Goal: Task Accomplishment & Management: Use online tool/utility

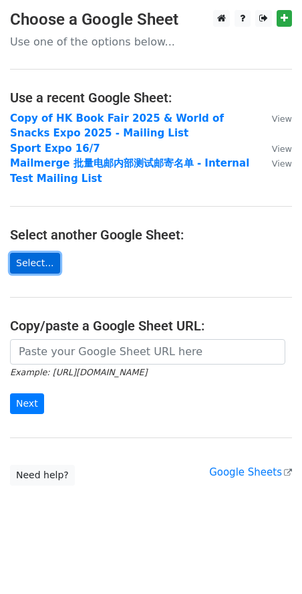
click at [44, 262] on link "Select..." at bounding box center [35, 263] width 50 height 21
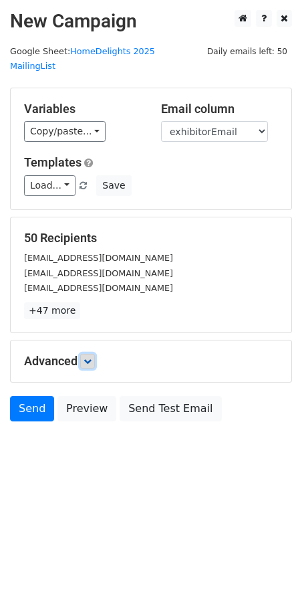
click at [92, 357] on icon at bounding box center [88, 361] width 8 height 8
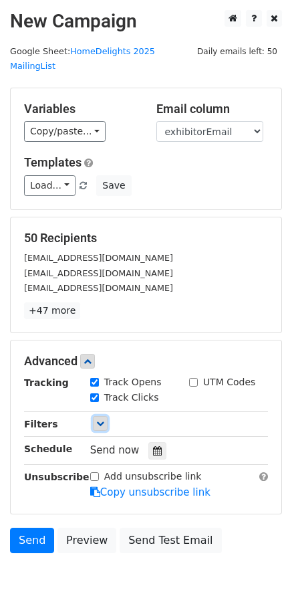
click at [102, 416] on link at bounding box center [100, 423] width 15 height 15
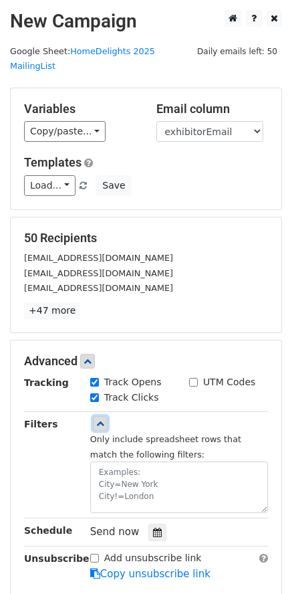
click at [105, 416] on link at bounding box center [100, 423] width 15 height 15
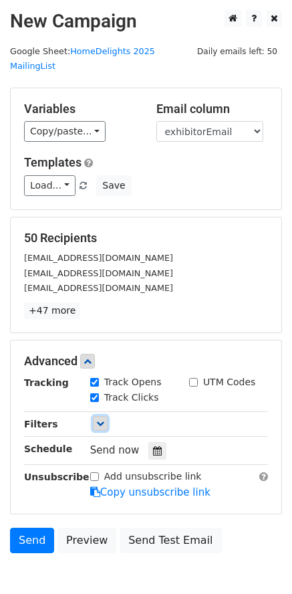
click at [105, 416] on link at bounding box center [100, 423] width 15 height 15
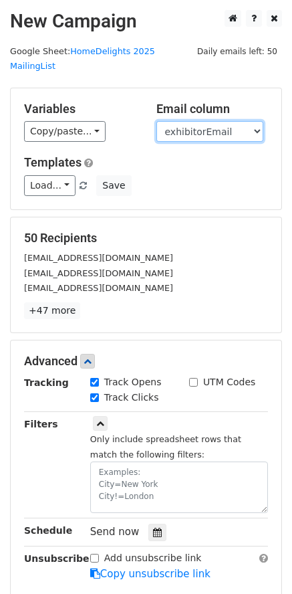
click at [217, 121] on select "exhibitorName exhibitorEmail" at bounding box center [210, 131] width 107 height 21
click at [157, 121] on select "exhibitorName exhibitorEmail" at bounding box center [210, 131] width 107 height 21
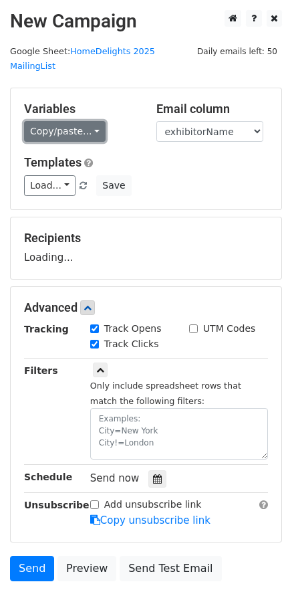
click at [94, 121] on link "Copy/paste..." at bounding box center [65, 131] width 82 height 21
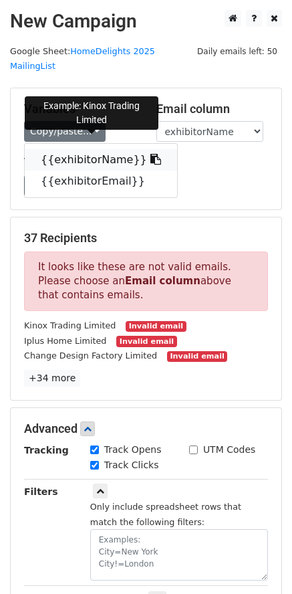
click at [106, 149] on link "{{exhibitorName}}" at bounding box center [101, 159] width 153 height 21
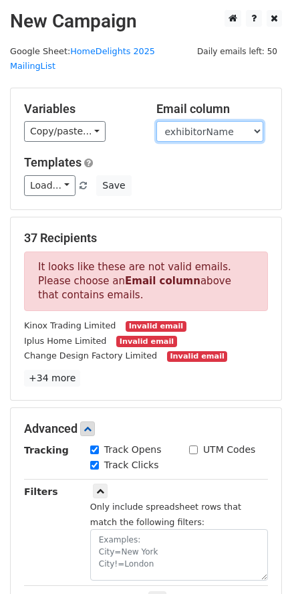
click at [209, 121] on select "exhibitorName exhibitorEmail" at bounding box center [210, 131] width 107 height 21
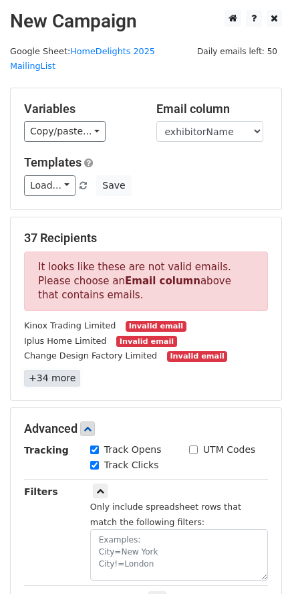
click at [65, 370] on link "+34 more" at bounding box center [52, 378] width 56 height 17
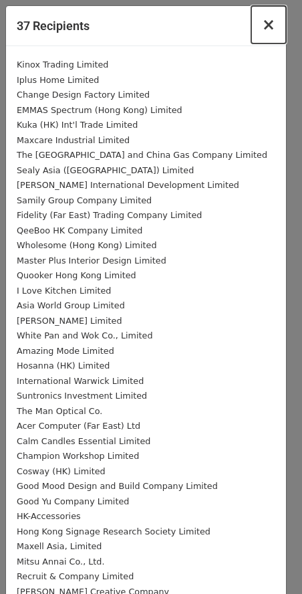
click at [268, 21] on button "×" at bounding box center [269, 24] width 35 height 37
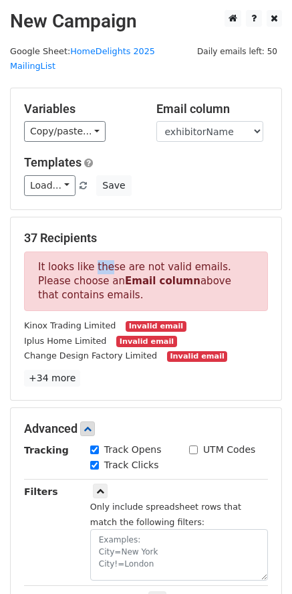
drag, startPoint x: 91, startPoint y: 248, endPoint x: 108, endPoint y: 268, distance: 26.1
click at [104, 261] on p "It looks like these are not valid emails. Please choose an Email column above t…" at bounding box center [146, 282] width 244 height 60
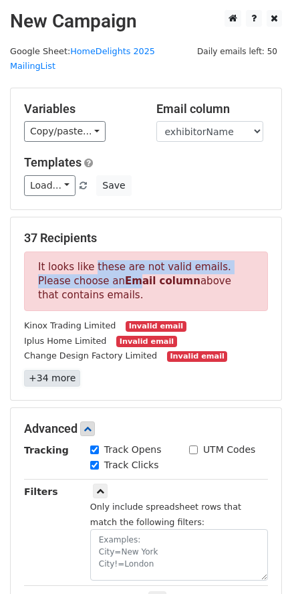
click at [56, 370] on link "+34 more" at bounding box center [52, 378] width 56 height 17
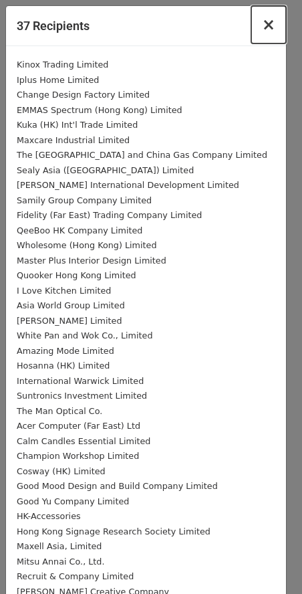
click at [266, 23] on button "×" at bounding box center [269, 24] width 35 height 37
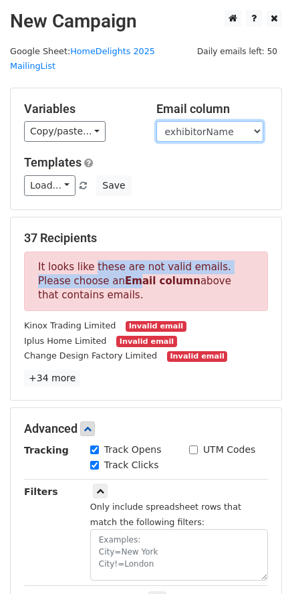
click at [201, 121] on select "exhibitorName exhibitorEmail" at bounding box center [210, 131] width 107 height 21
click at [157, 121] on select "exhibitorName exhibitorEmail" at bounding box center [210, 131] width 107 height 21
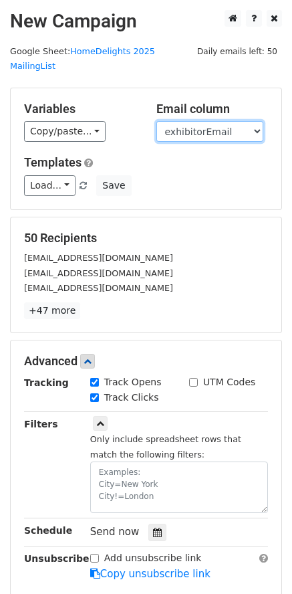
click at [210, 121] on select "exhibitorName exhibitorEmail" at bounding box center [210, 131] width 107 height 21
click at [157, 121] on select "exhibitorName exhibitorEmail" at bounding box center [210, 131] width 107 height 21
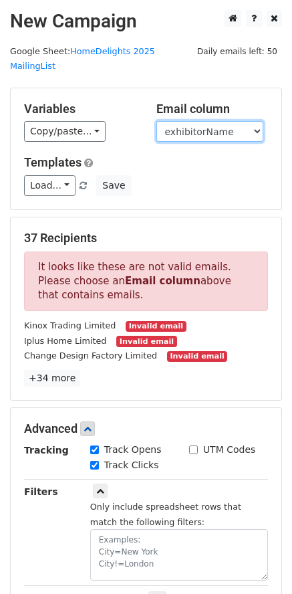
click at [211, 121] on select "exhibitorName exhibitorEmail" at bounding box center [210, 131] width 107 height 21
click at [157, 121] on select "exhibitorName exhibitorEmail" at bounding box center [210, 131] width 107 height 21
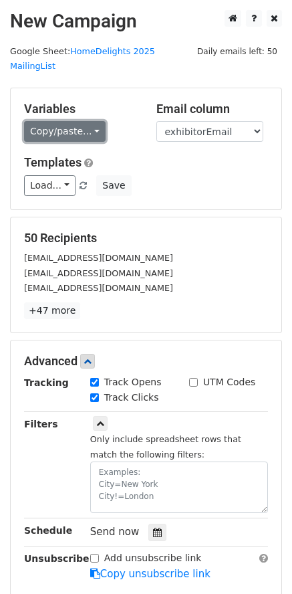
click at [95, 121] on link "Copy/paste..." at bounding box center [65, 131] width 82 height 21
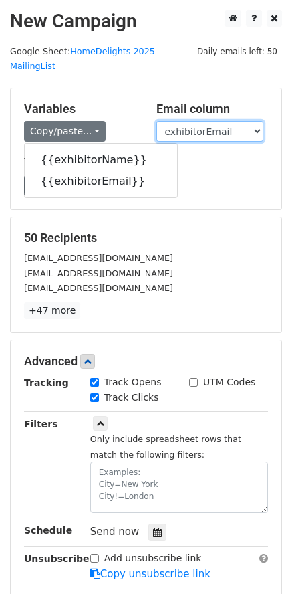
click at [214, 121] on select "exhibitorName exhibitorEmail" at bounding box center [210, 131] width 107 height 21
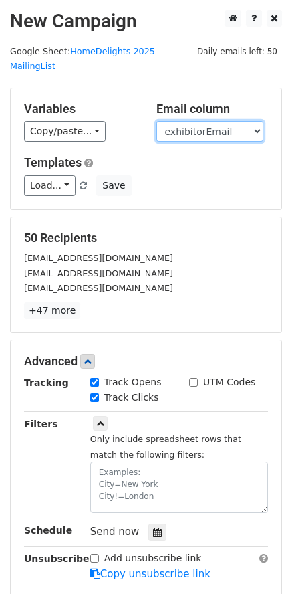
click at [157, 121] on select "exhibitorName exhibitorEmail" at bounding box center [210, 131] width 107 height 21
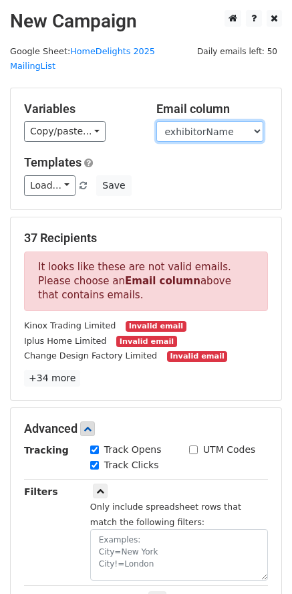
click at [214, 121] on select "exhibitorName exhibitorEmail" at bounding box center [210, 131] width 107 height 21
select select "exhibitorEmail"
click at [157, 121] on select "exhibitorName exhibitorEmail" at bounding box center [210, 131] width 107 height 21
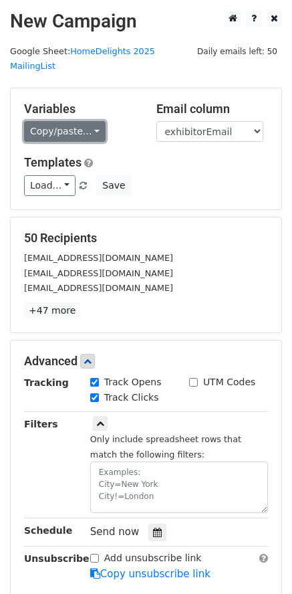
click at [86, 121] on link "Copy/paste..." at bounding box center [65, 131] width 82 height 21
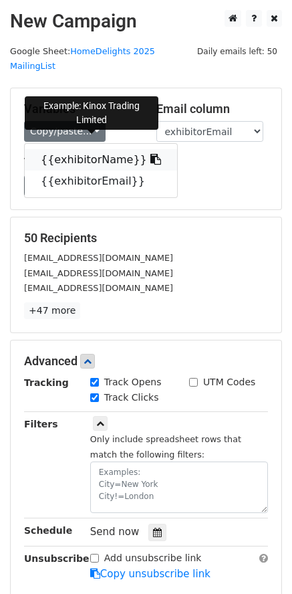
click at [151, 154] on icon at bounding box center [156, 159] width 11 height 11
copy p "these are not valid emails. Please choose an Em"
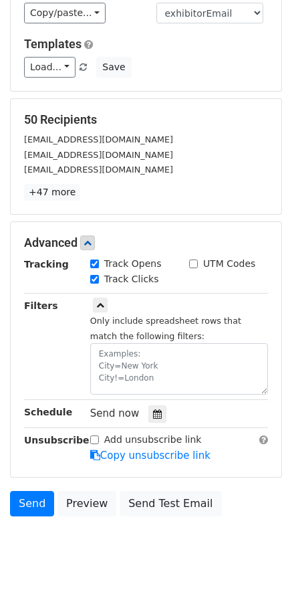
scroll to position [139, 0]
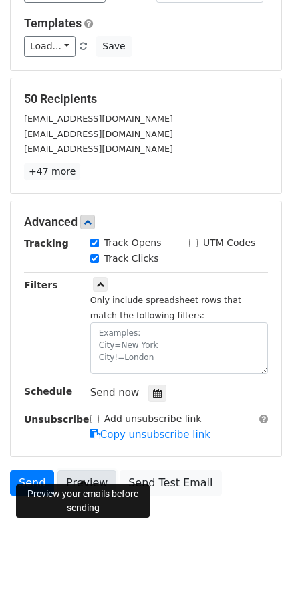
click at [91, 470] on link "Preview" at bounding box center [87, 482] width 59 height 25
click at [94, 470] on link "Preview" at bounding box center [87, 482] width 59 height 25
click at [84, 470] on link "Preview" at bounding box center [87, 482] width 59 height 25
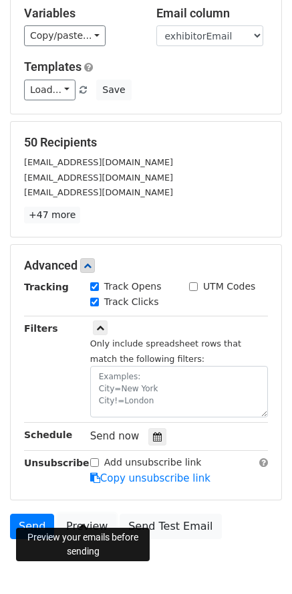
click at [90, 465] on form "Variables Copy/paste... {{exhibitorName}} {{exhibitorEmail}} Email column exhib…" at bounding box center [146, 269] width 272 height 554
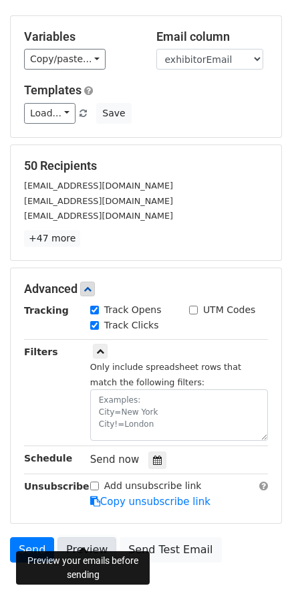
click at [92, 541] on link "Preview" at bounding box center [87, 549] width 59 height 25
click at [92, 537] on link "Preview" at bounding box center [87, 549] width 59 height 25
click at [96, 541] on link "Preview" at bounding box center [87, 549] width 59 height 25
click at [76, 537] on link "Preview" at bounding box center [87, 549] width 59 height 25
